Goal: Transaction & Acquisition: Book appointment/travel/reservation

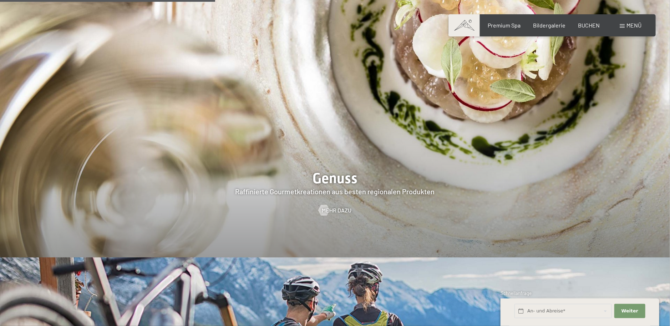
scroll to position [1278, 0]
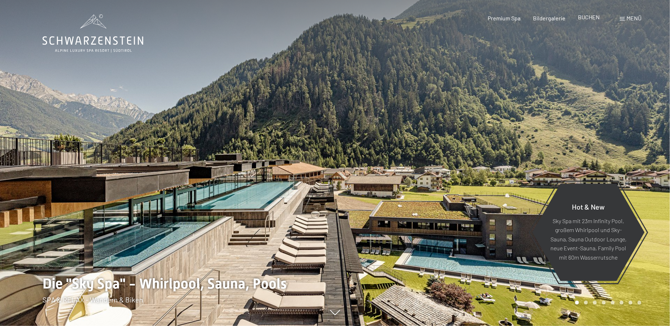
click at [586, 16] on span "BUCHEN" at bounding box center [589, 17] width 22 height 7
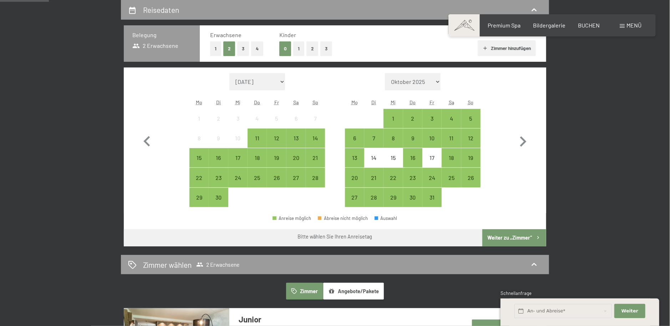
scroll to position [179, 0]
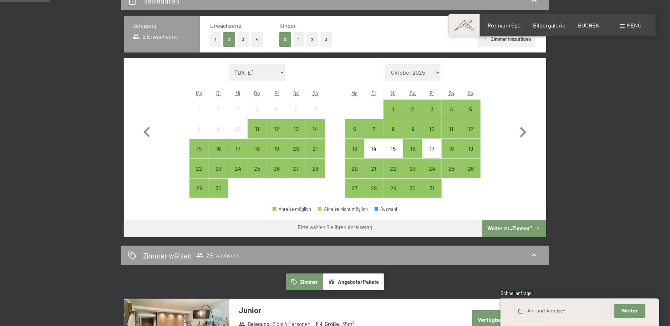
click at [438, 74] on select "Oktober 2025 November 2025 Dezember 2025 Januar 2026 Februar 2026 März 2026 Apr…" at bounding box center [413, 72] width 56 height 17
select select "2025-11-01"
select select "2025-12-01"
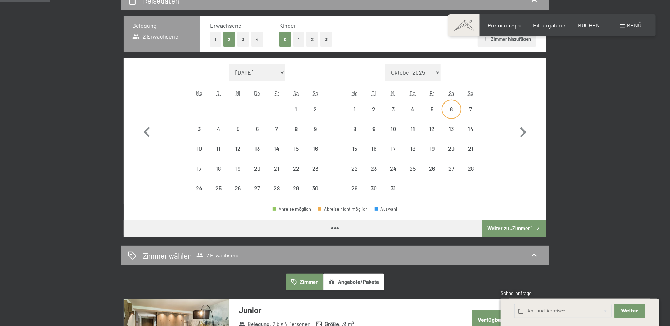
click at [450, 109] on div "6" at bounding box center [451, 115] width 18 height 18
select select "2025-11-01"
select select "2025-12-01"
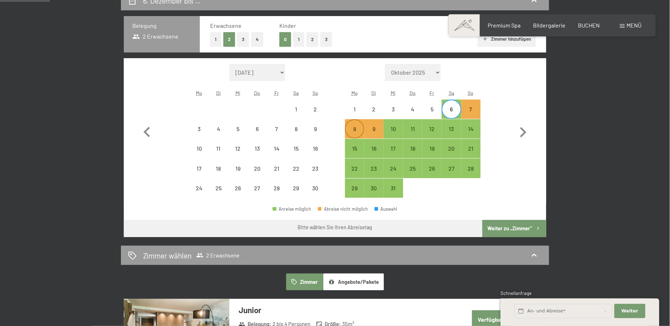
click at [357, 128] on div "8" at bounding box center [355, 135] width 18 height 18
select select "2025-11-01"
select select "2025-12-01"
